Goal: Information Seeking & Learning: Find specific fact

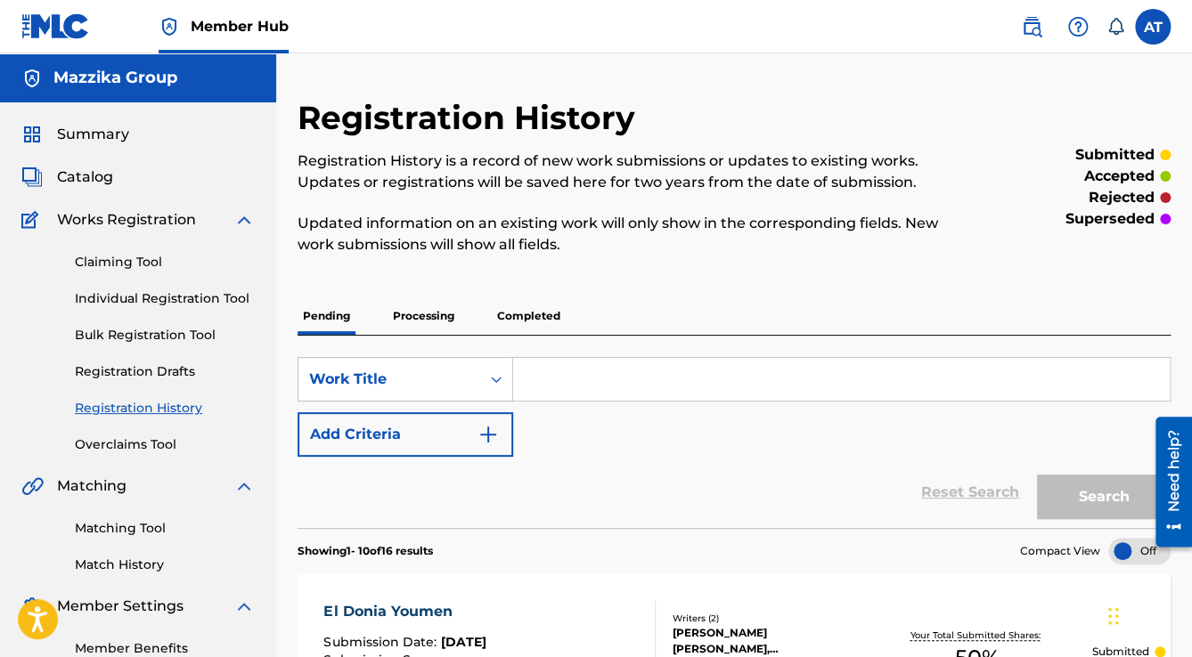
click at [570, 406] on div "SearchWithCriteriaebcef1d1-7f5e-417b-9954-6282e0063505 Work Title Add Criteria" at bounding box center [734, 407] width 873 height 100
click at [93, 184] on span "Catalog" at bounding box center [85, 177] width 56 height 21
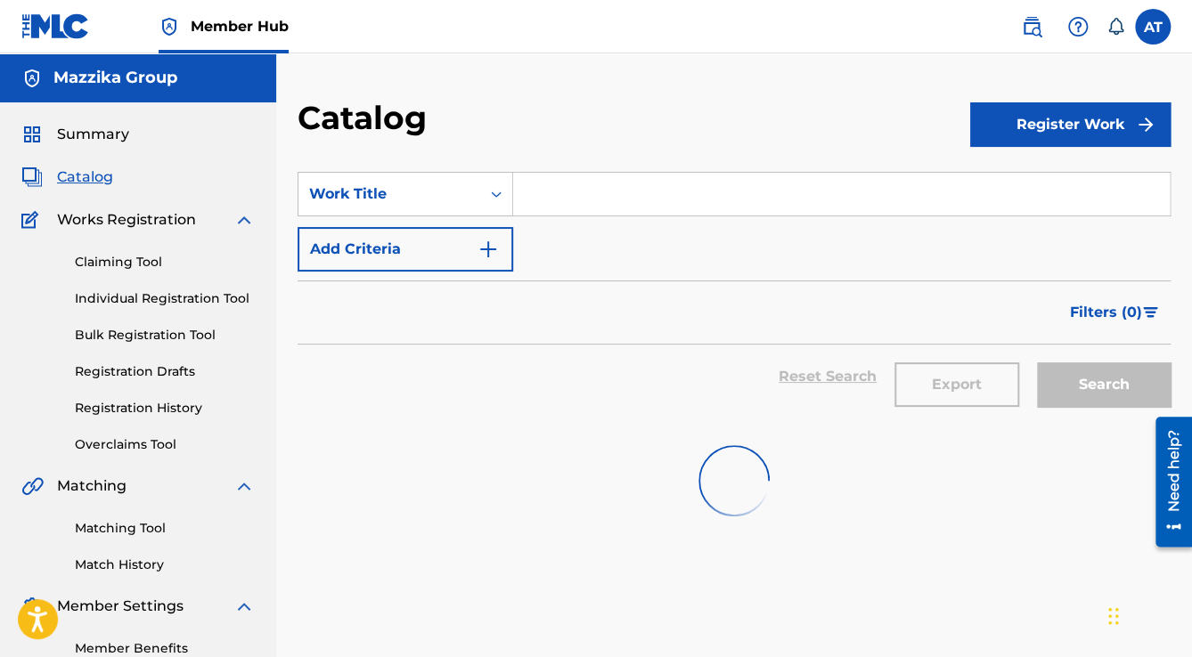
click at [552, 191] on input "Search Form" at bounding box center [841, 194] width 657 height 43
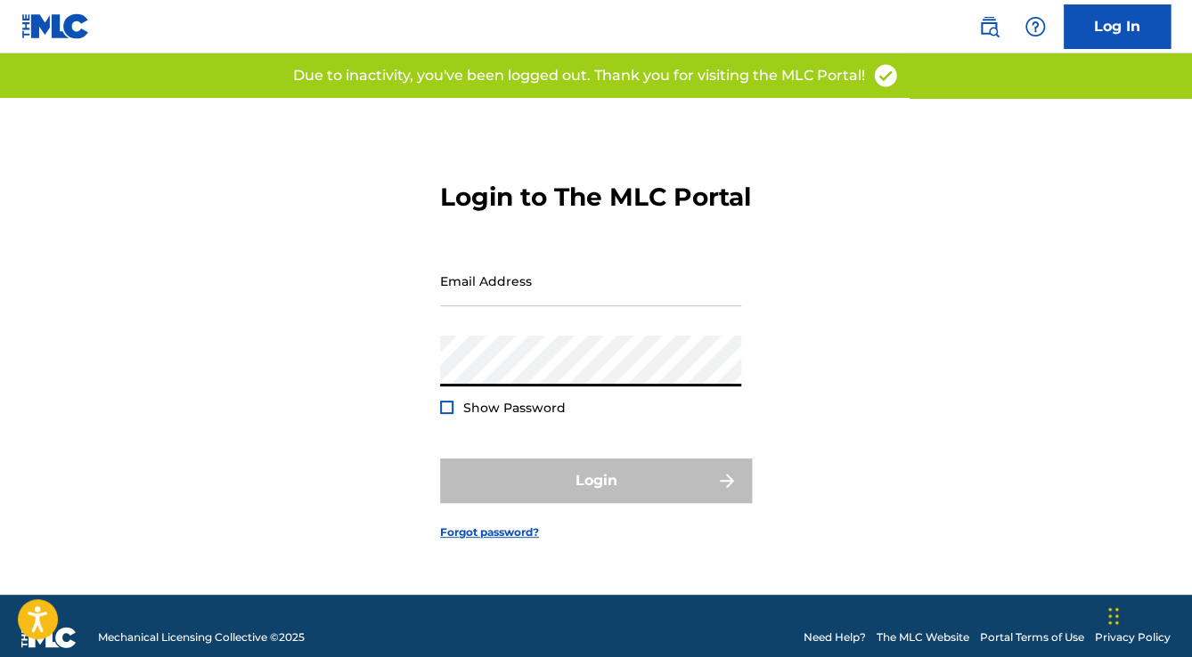
click at [385, 391] on div "Login to The MLC Portal Email Address Password Show Password Login Forgot passw…" at bounding box center [596, 346] width 1192 height 497
type input "[EMAIL_ADDRESS][DOMAIN_NAME]"
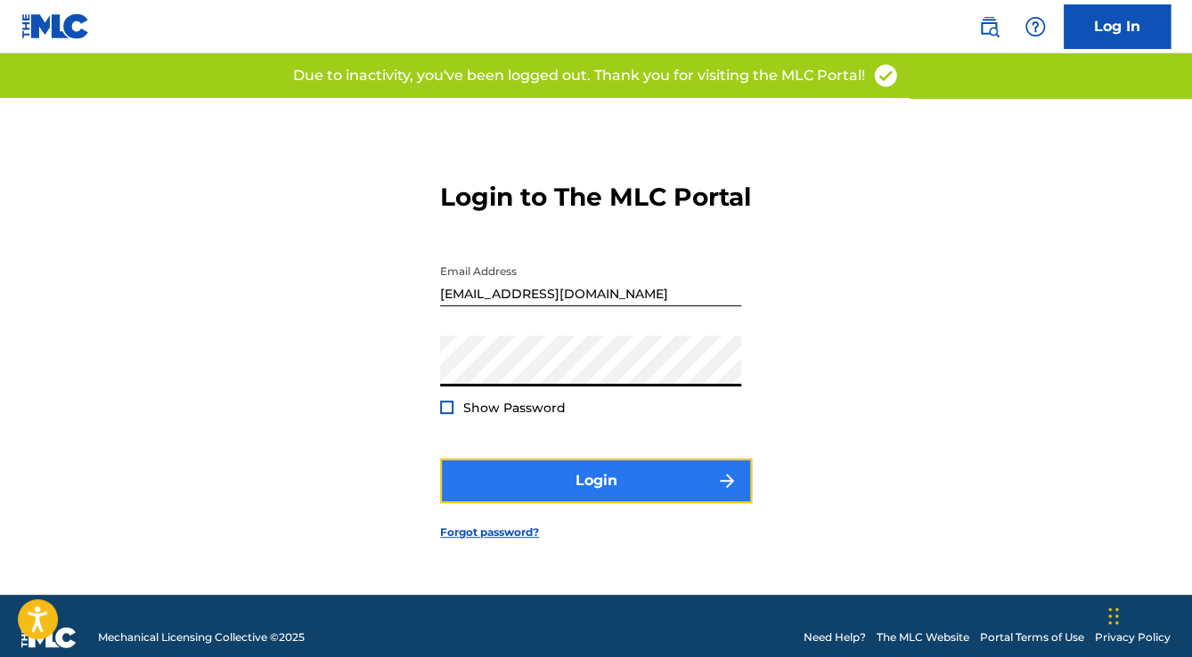
click at [571, 499] on button "Login" at bounding box center [596, 481] width 312 height 45
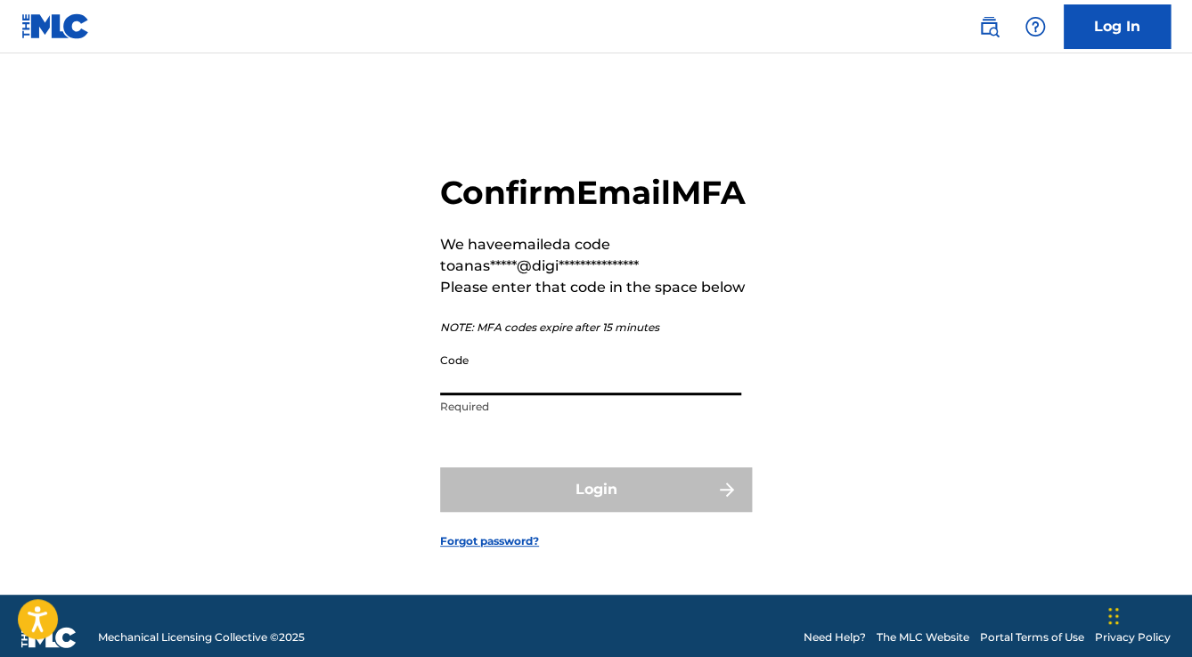
drag, startPoint x: 567, startPoint y: 380, endPoint x: 580, endPoint y: 396, distance: 20.9
click at [578, 396] on input "Code" at bounding box center [590, 370] width 301 height 51
paste input "479665"
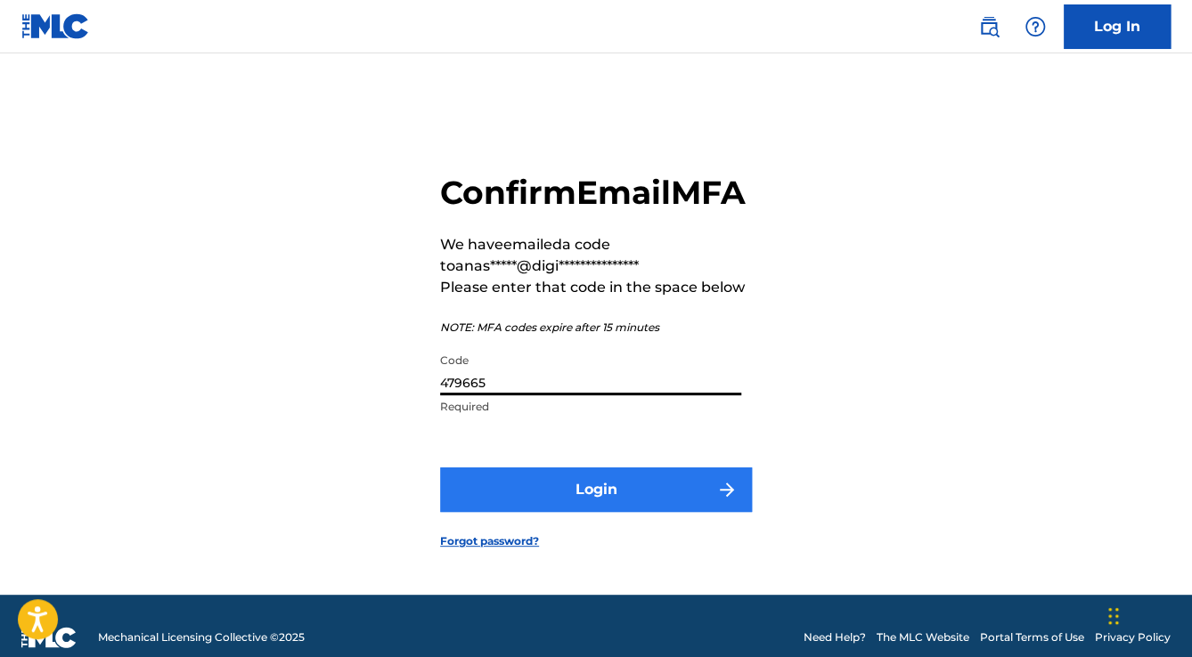
type input "479665"
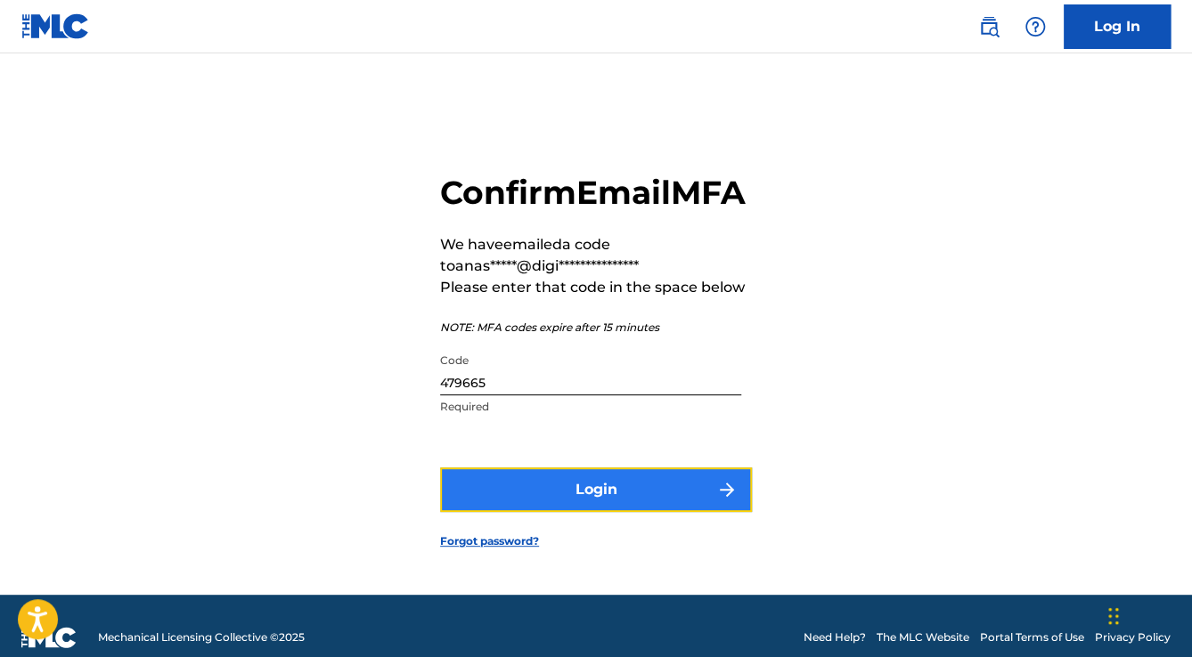
click at [583, 502] on button "Login" at bounding box center [596, 490] width 312 height 45
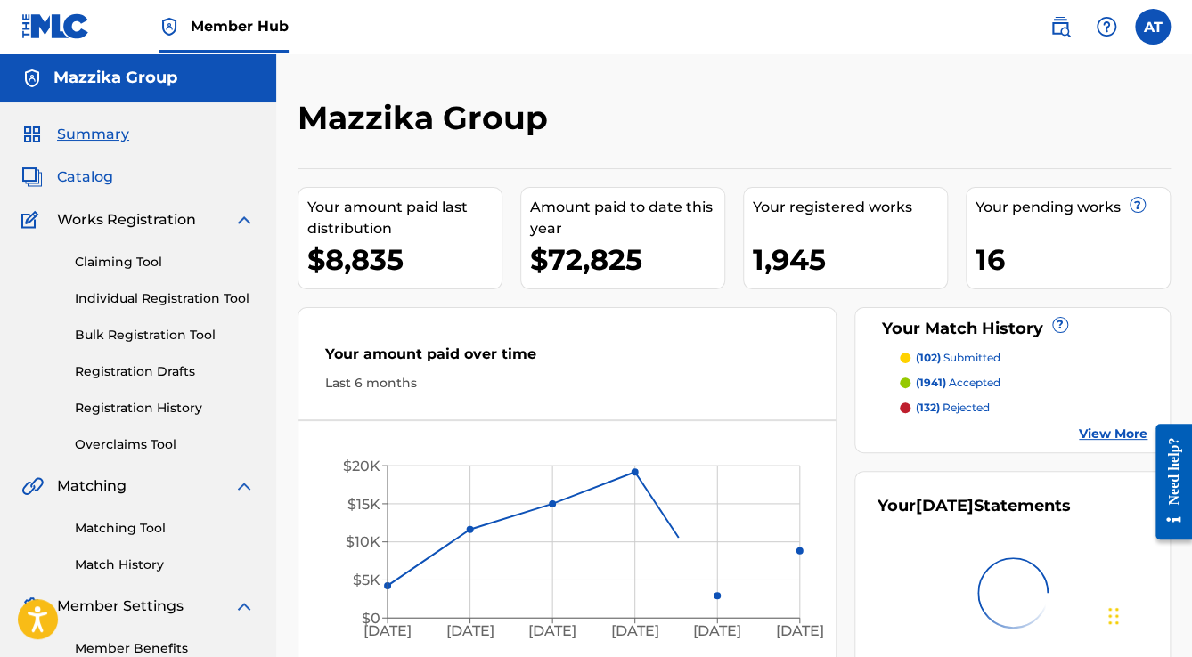
click at [68, 179] on span "Catalog" at bounding box center [85, 177] width 56 height 21
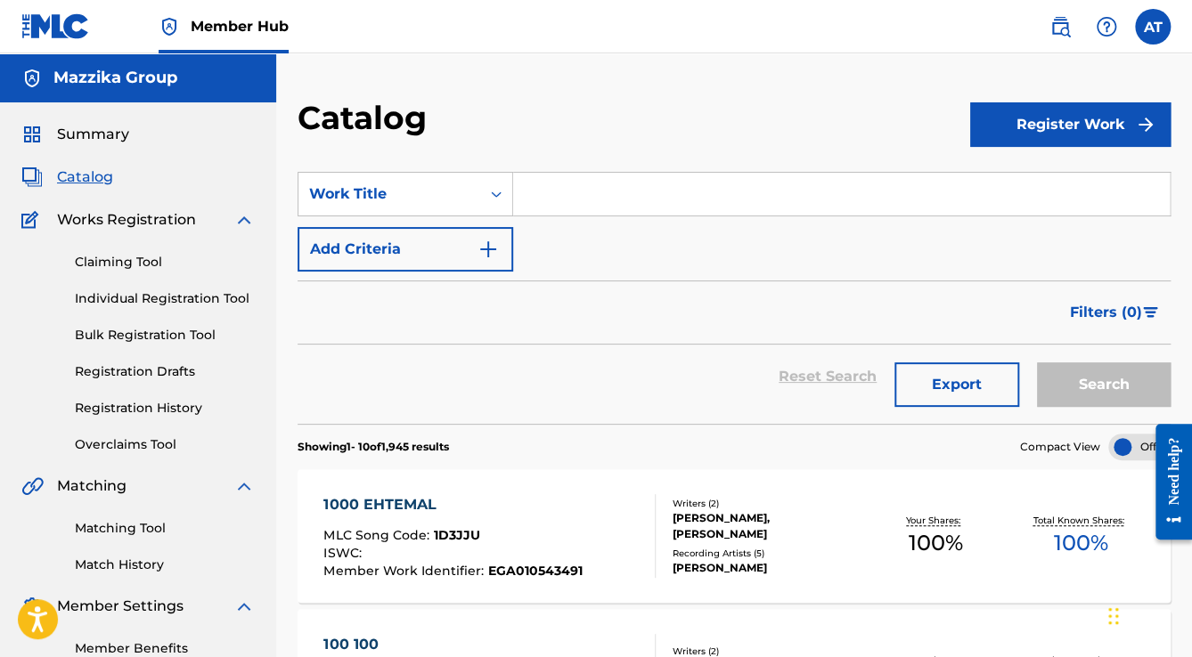
click at [547, 178] on input "Search Form" at bounding box center [841, 194] width 657 height 43
paste input "Ebtsmt"
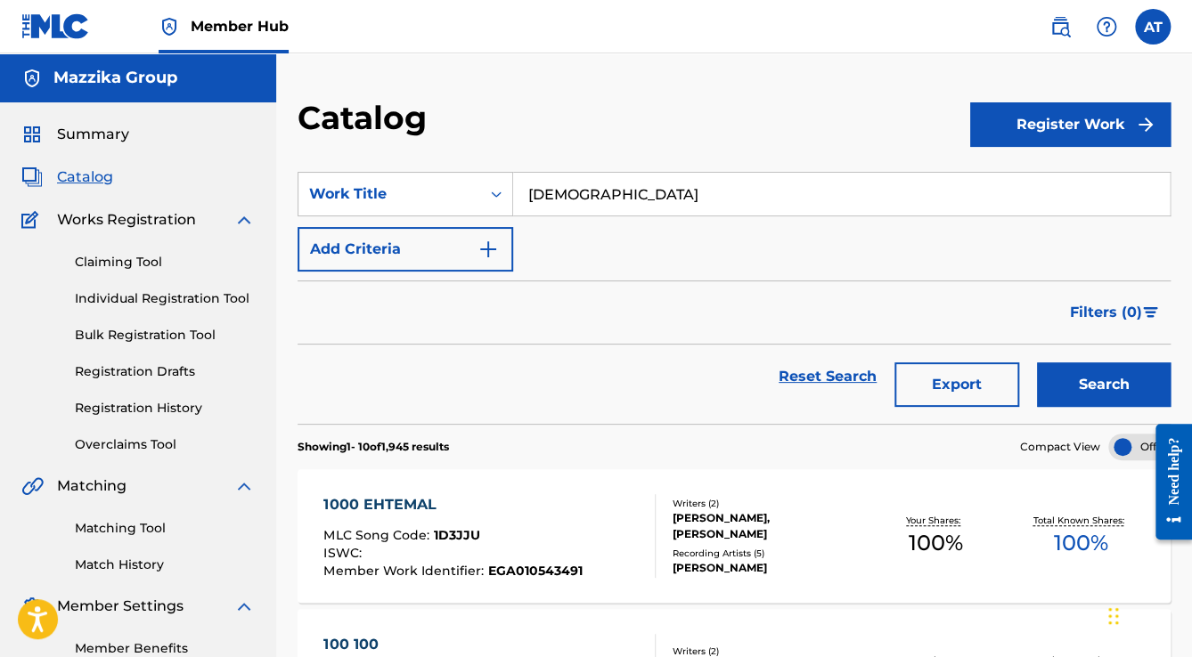
click at [1037, 363] on button "Search" at bounding box center [1104, 385] width 134 height 45
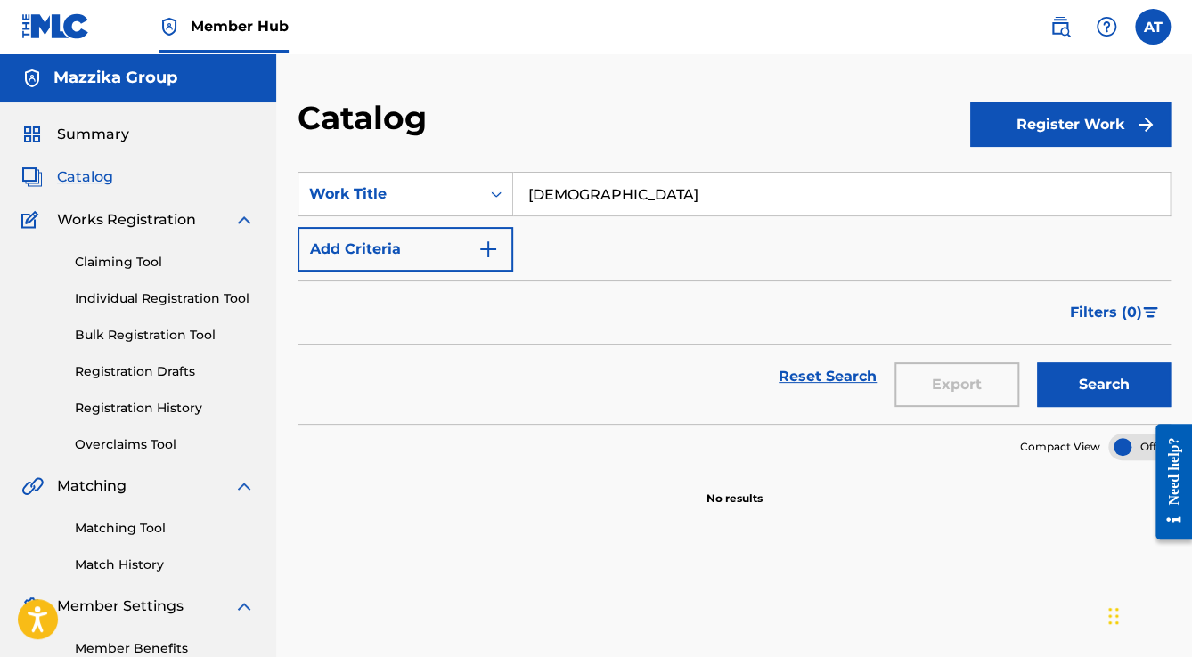
click at [552, 198] on input "Ebtsmt" at bounding box center [841, 194] width 657 height 43
click at [1053, 396] on button "Search" at bounding box center [1104, 385] width 134 height 45
click at [574, 193] on input "EbtAsmt" at bounding box center [841, 194] width 657 height 43
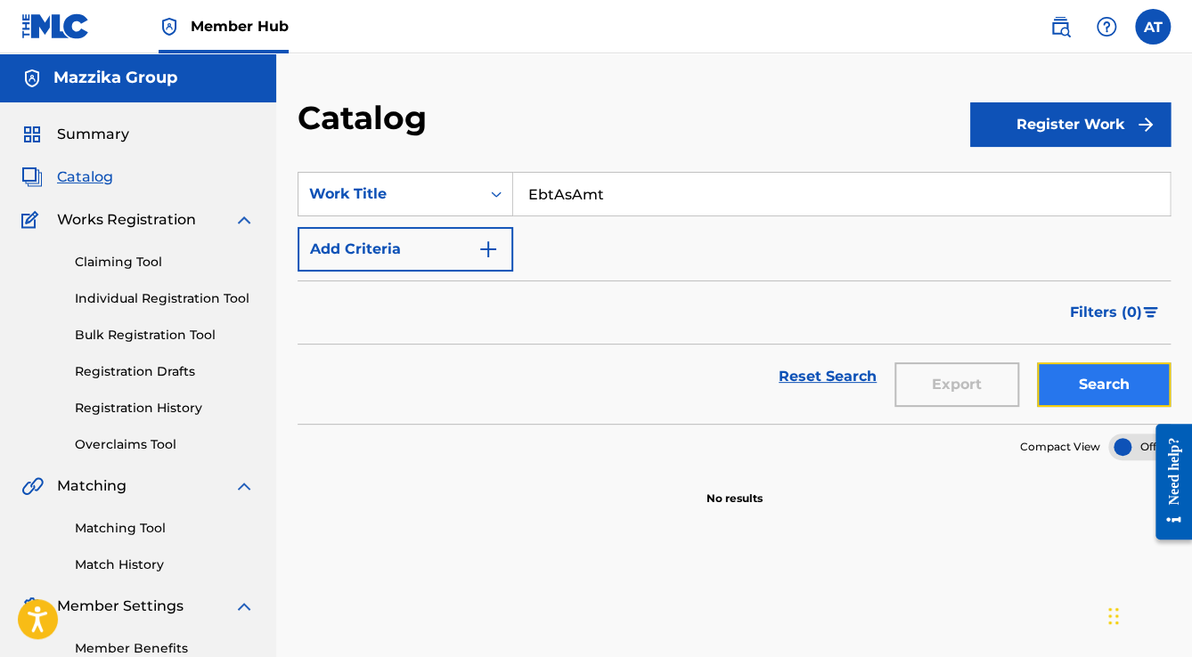
click at [1105, 396] on button "Search" at bounding box center [1104, 385] width 134 height 45
drag, startPoint x: 632, startPoint y: 181, endPoint x: 619, endPoint y: 185, distance: 13.2
click at [620, 185] on input "EbtAsAmt" at bounding box center [841, 194] width 657 height 43
drag, startPoint x: 608, startPoint y: 186, endPoint x: 351, endPoint y: 175, distance: 257.7
click at [355, 177] on div "SearchWithCriteriac2aa367a-657a-43b0-aec7-a8619e06b174 Work Title EbtAsAmt" at bounding box center [734, 194] width 873 height 45
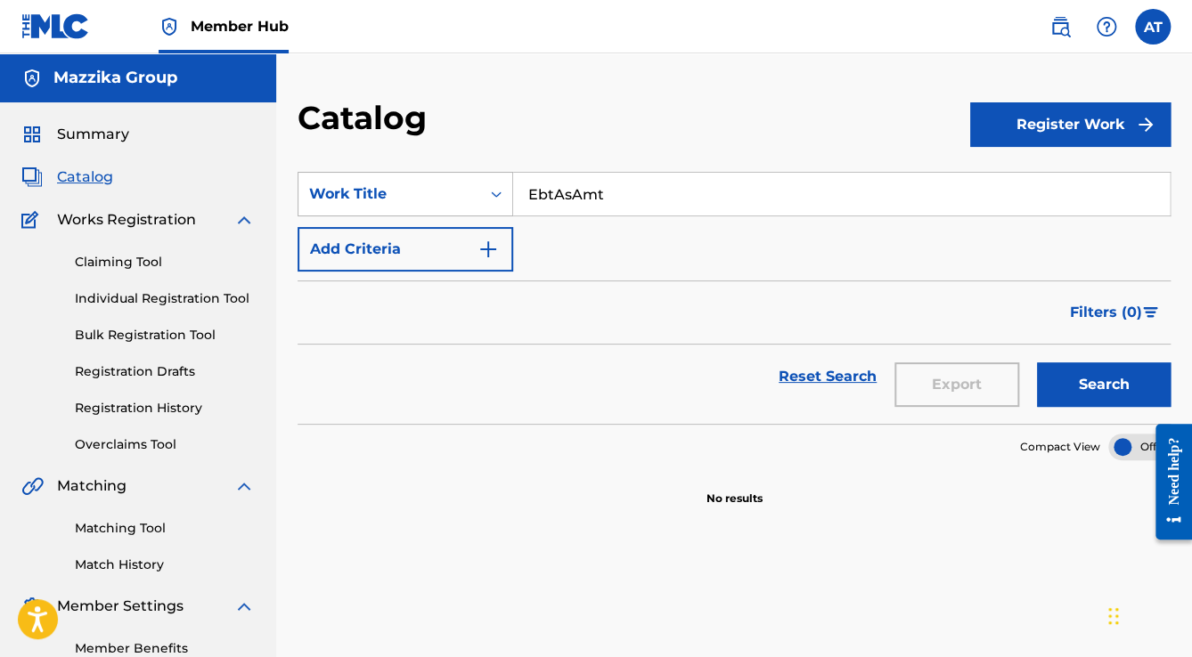
paste input "Sidi Ya Sidi"
click at [1037, 363] on button "Search" at bounding box center [1104, 385] width 134 height 45
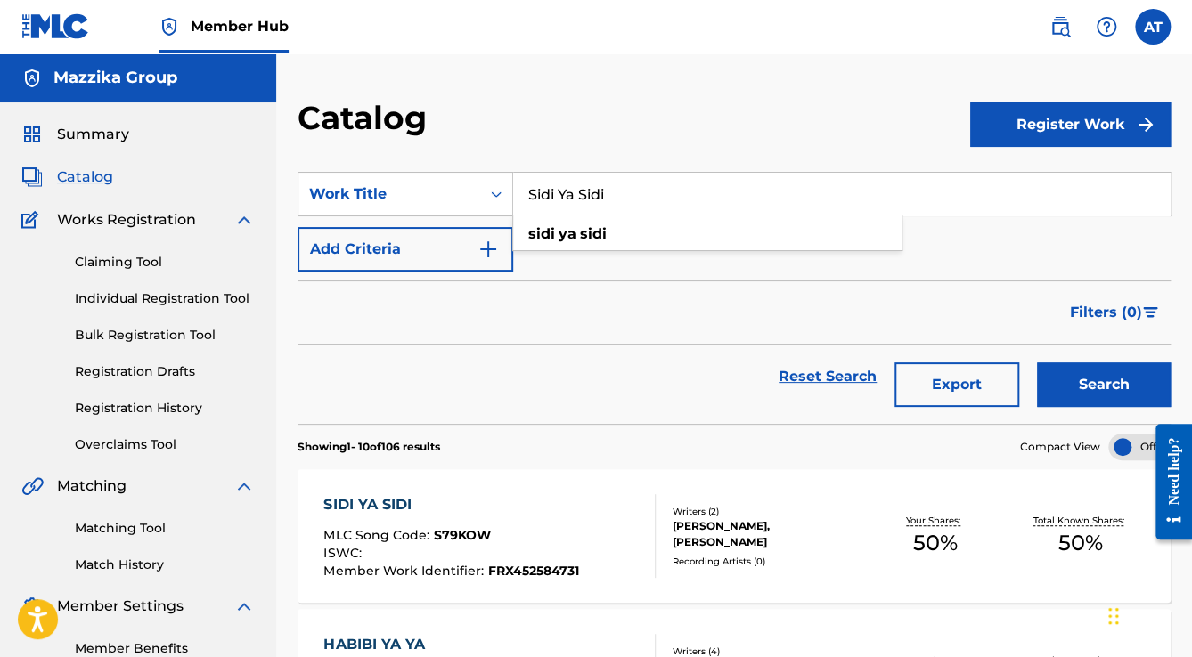
drag, startPoint x: 624, startPoint y: 191, endPoint x: 388, endPoint y: 151, distance: 239.4
click at [390, 152] on section "SearchWithCriteriac2aa367a-657a-43b0-aec7-a8619e06b174 Work Title Sidi Ya Sidi …" at bounding box center [734, 287] width 873 height 273
paste input "Ya Albo"
click at [1037, 363] on button "Search" at bounding box center [1104, 385] width 134 height 45
drag, startPoint x: 600, startPoint y: 199, endPoint x: 423, endPoint y: 159, distance: 181.8
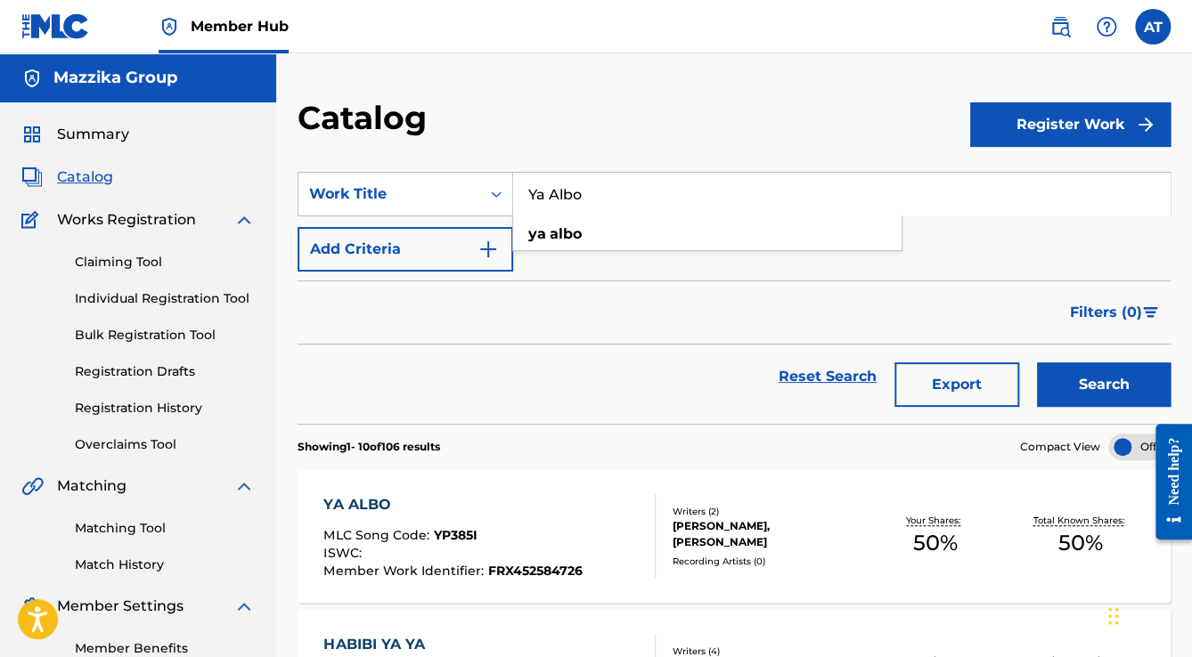
click at [428, 159] on section "SearchWithCriteriac2aa367a-657a-43b0-aec7-a8619e06b174 Work Title Ya Albo ya al…" at bounding box center [734, 287] width 873 height 273
paste input "Maarafaksh"
click at [1037, 363] on button "Search" at bounding box center [1104, 385] width 134 height 45
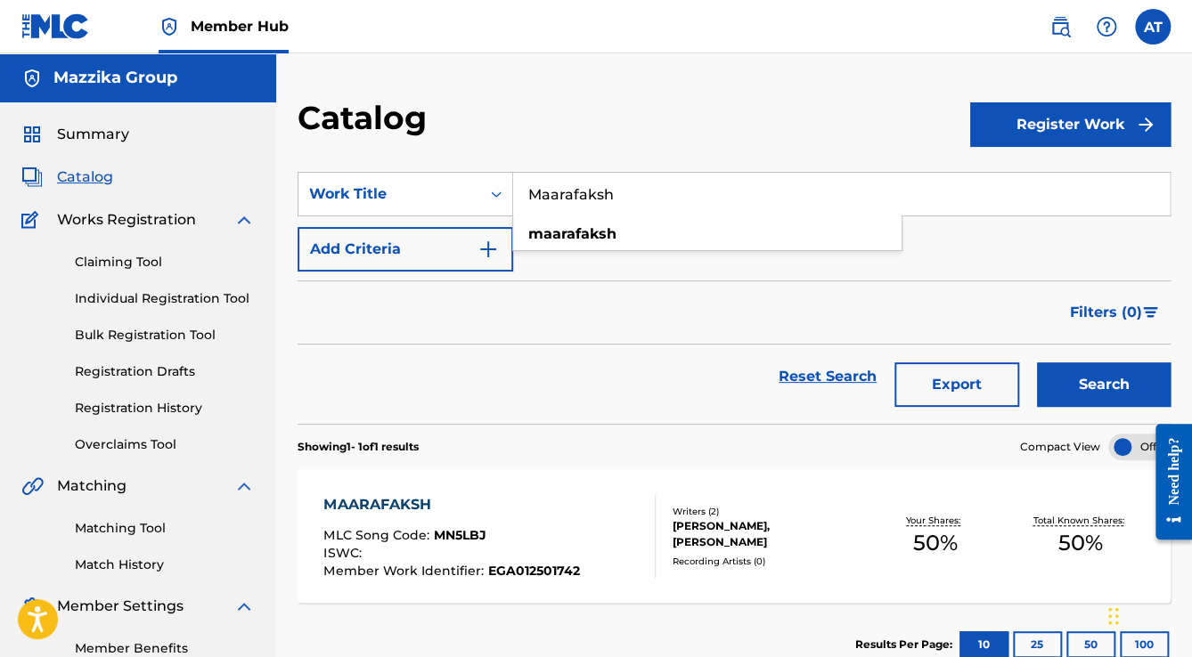
drag, startPoint x: 653, startPoint y: 186, endPoint x: 406, endPoint y: 145, distance: 250.1
click at [410, 145] on div "Catalog Register Work SearchWithCriteriac2aa367a-657a-43b0-aec7-a8619e06b174 Wo…" at bounding box center [734, 392] width 916 height 589
paste input "Khabt Khabt"
click at [1037, 363] on button "Search" at bounding box center [1104, 385] width 134 height 45
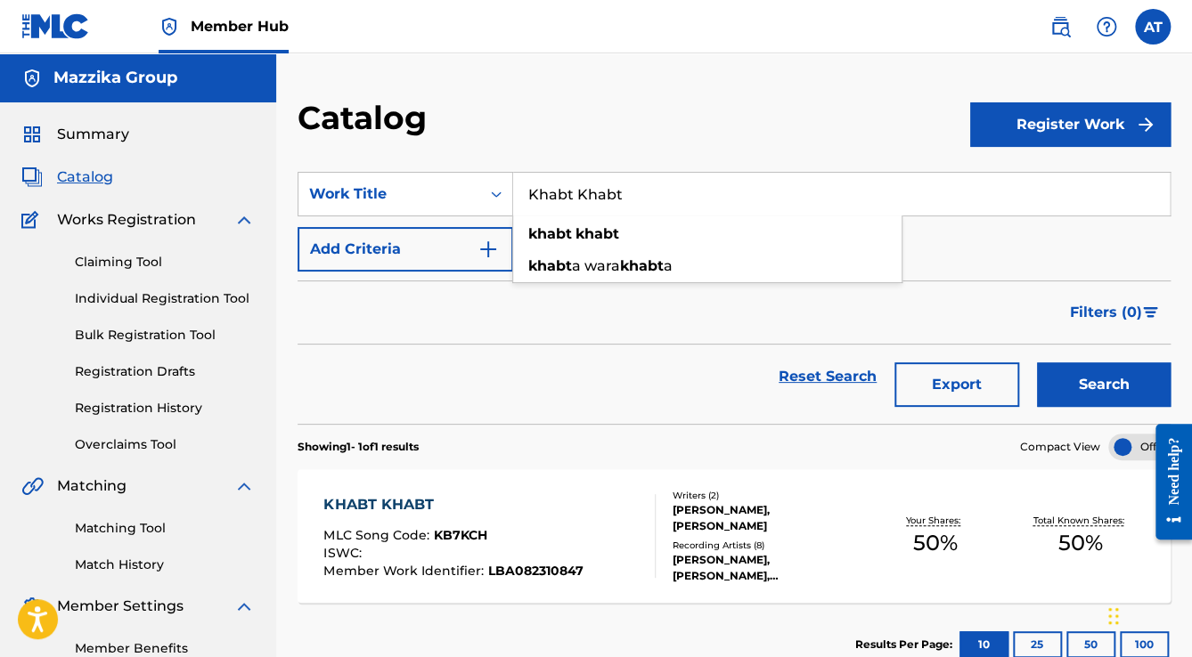
drag, startPoint x: 616, startPoint y: 173, endPoint x: 624, endPoint y: 178, distance: 9.6
click at [624, 178] on input "Khabt Khabt" at bounding box center [841, 194] width 657 height 43
click at [635, 182] on input "Khabt Khabt" at bounding box center [841, 194] width 657 height 43
drag, startPoint x: 635, startPoint y: 182, endPoint x: 425, endPoint y: 168, distance: 210.7
click at [425, 168] on section "SearchWithCriteriac2aa367a-657a-43b0-aec7-a8619e06b174 Work Title Khabt Khabt k…" at bounding box center [734, 287] width 873 height 273
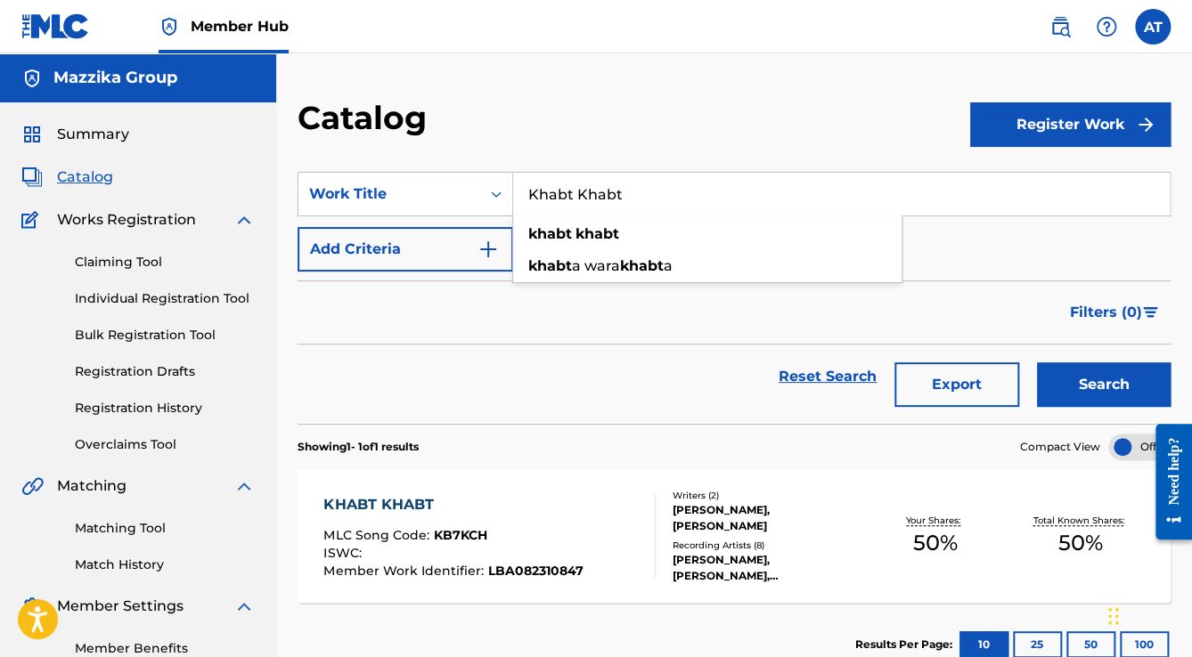
paste input "Abu Hob"
click at [1037, 363] on button "Search" at bounding box center [1104, 385] width 134 height 45
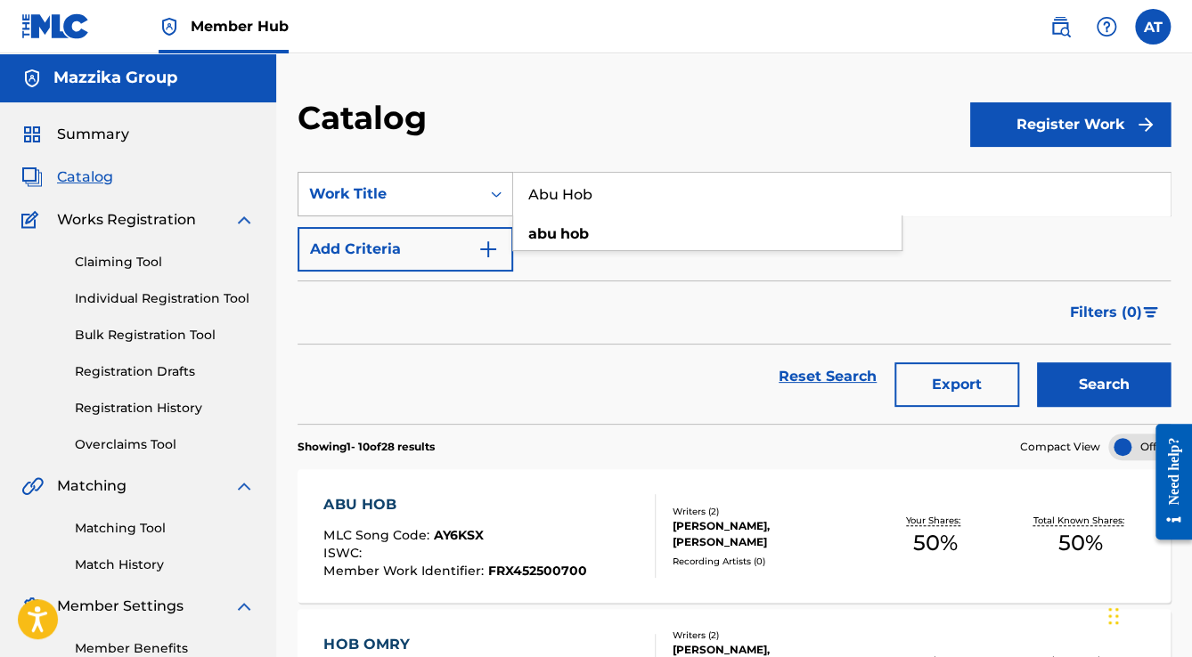
drag, startPoint x: 617, startPoint y: 186, endPoint x: 423, endPoint y: 184, distance: 194.2
click at [439, 185] on div "SearchWithCriteriac2aa367a-657a-43b0-aec7-a8619e06b174 Work Title Abu Hob abu h…" at bounding box center [734, 194] width 873 height 45
paste input "Model Paris"
click at [1037, 363] on button "Search" at bounding box center [1104, 385] width 134 height 45
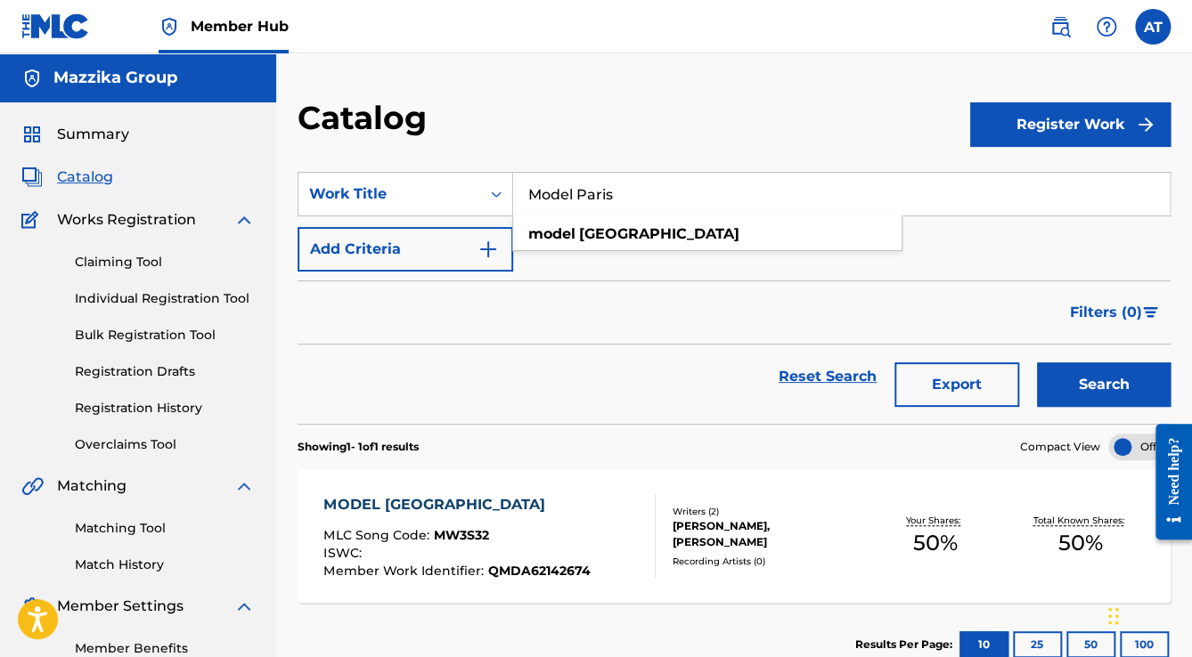
drag, startPoint x: 574, startPoint y: 172, endPoint x: 390, endPoint y: 161, distance: 183.8
click at [407, 165] on section "SearchWithCriteriac2aa367a-657a-43b0-aec7-a8619e06b174 Work Title Model Paris m…" at bounding box center [734, 287] width 873 height 273
paste input "Khabta Wara Khabta"
click at [1037, 363] on button "Search" at bounding box center [1104, 385] width 134 height 45
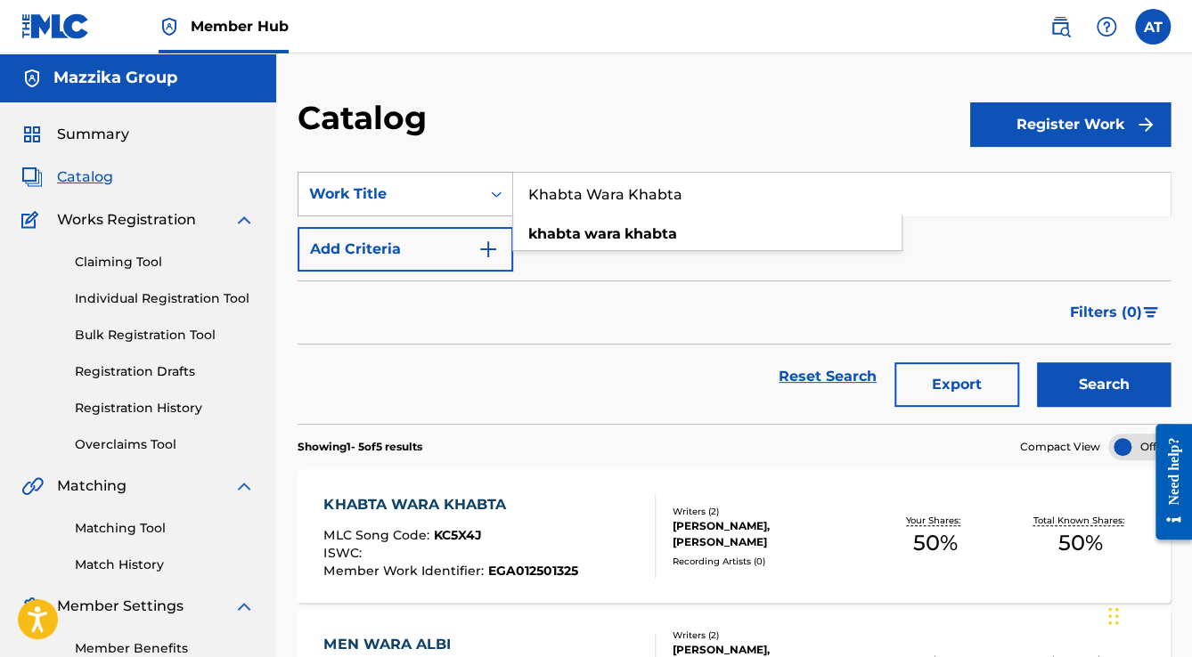
drag, startPoint x: 633, startPoint y: 180, endPoint x: 456, endPoint y: 173, distance: 177.4
click at [469, 173] on div "SearchWithCriteriac2aa367a-657a-43b0-aec7-a8619e06b174 Work Title Khabta Wara K…" at bounding box center [734, 194] width 873 height 45
paste input "3al El Sabat"
type input "3al El Sabat"
click at [1037, 363] on button "Search" at bounding box center [1104, 385] width 134 height 45
